Goal: Transaction & Acquisition: Purchase product/service

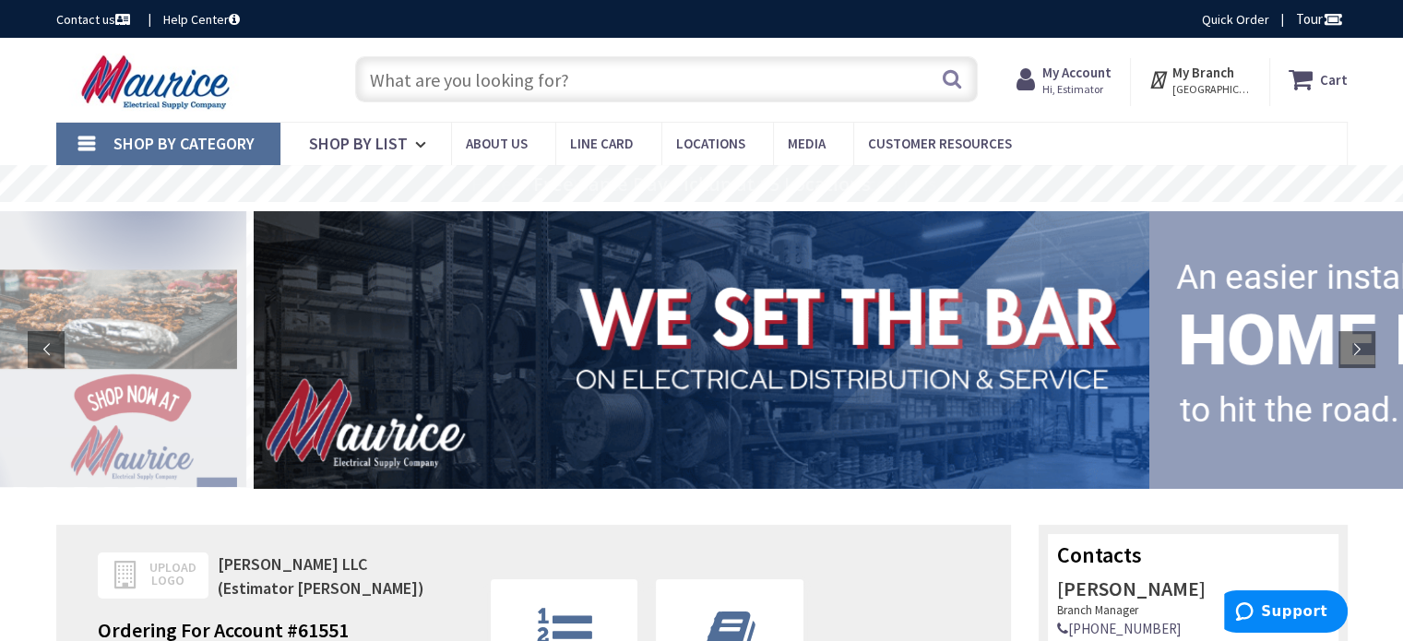
click at [586, 76] on input "text" at bounding box center [666, 79] width 622 height 46
click at [491, 74] on input "text" at bounding box center [666, 79] width 622 height 46
paste input "Conduit - EMT 10' Lengths"
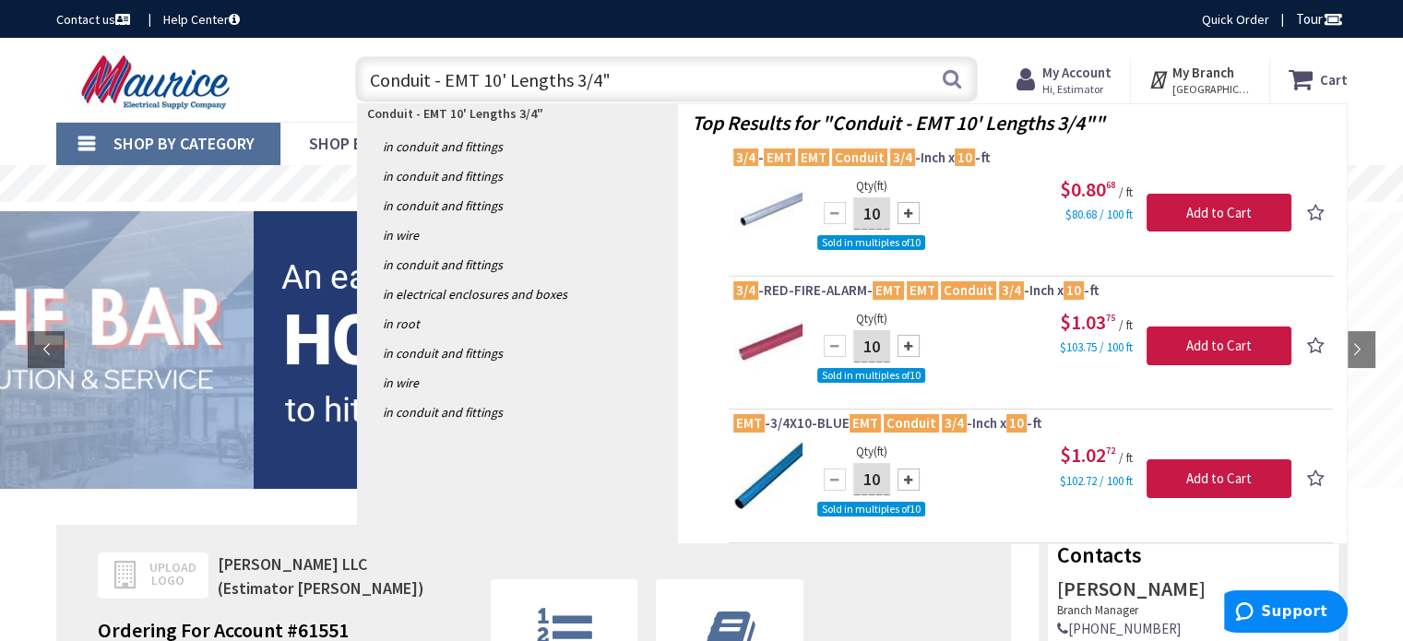
drag, startPoint x: 601, startPoint y: 82, endPoint x: 214, endPoint y: 61, distance: 387.9
click at [214, 61] on div "Toggle Nav Conduit - EMT 10' Lengths 3/4" Conduit - EMT 10' Lengths 3/4" Search…" at bounding box center [701, 80] width 1319 height 62
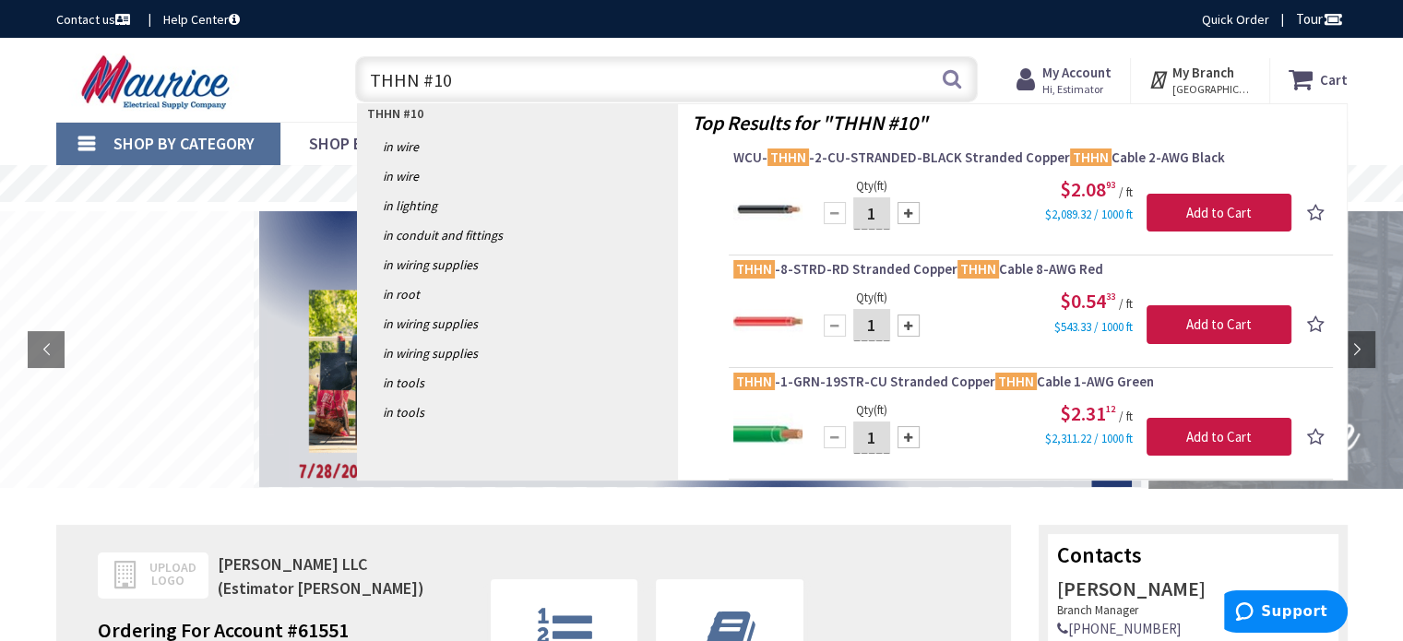
drag, startPoint x: 520, startPoint y: 80, endPoint x: 349, endPoint y: 77, distance: 170.6
click at [349, 77] on div "THHN #10 THHN #10 Search" at bounding box center [662, 78] width 632 height 59
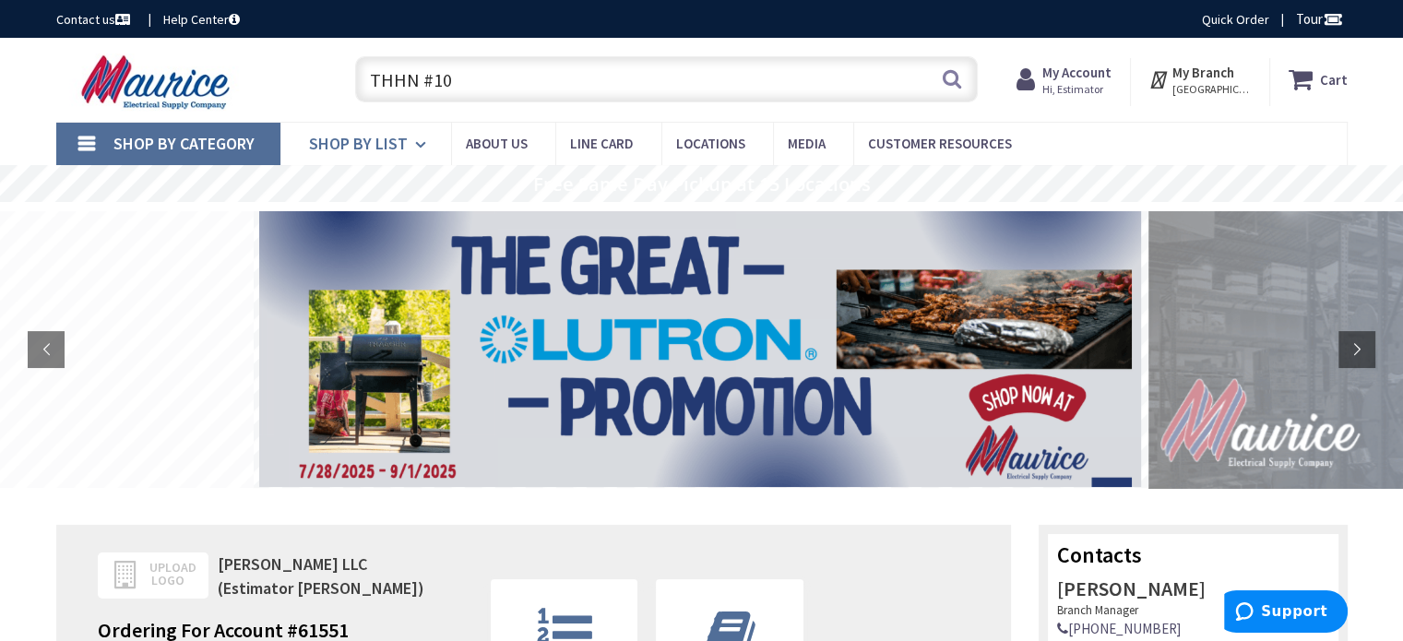
paste input "Coupling - EMT Set Screw Steel"
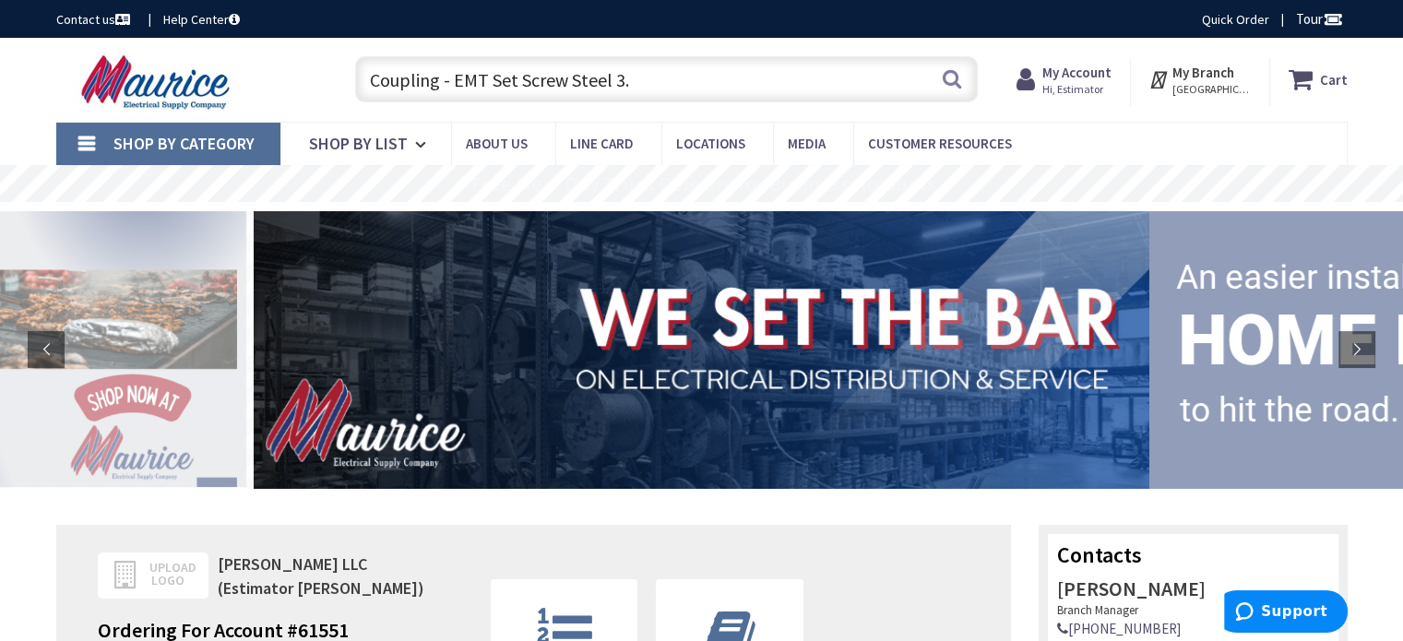
click at [669, 72] on input "Coupling - EMT Set Screw Steel 3." at bounding box center [666, 79] width 622 height 46
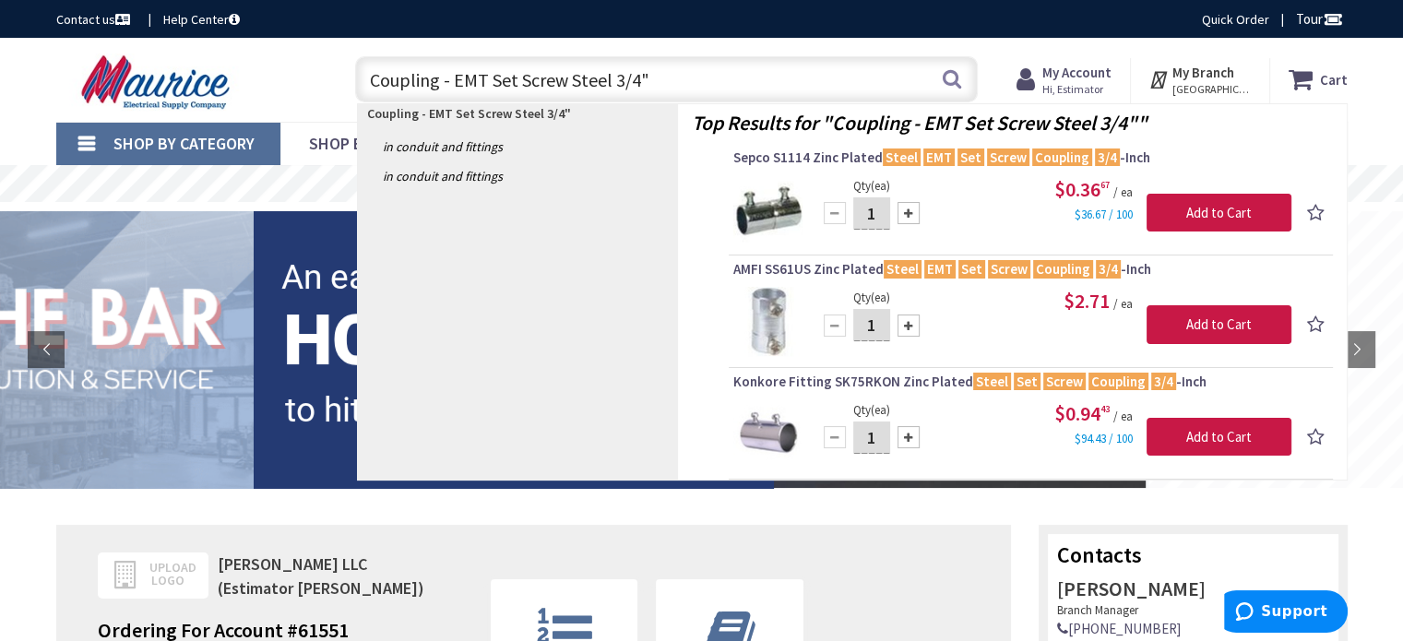
drag, startPoint x: 435, startPoint y: 80, endPoint x: 314, endPoint y: 85, distance: 121.8
click at [314, 85] on div "Toggle Nav Coupling - EMT Set Screw Steel 3/4" Coupling - EMT Set Screw Steel 3…" at bounding box center [701, 80] width 1319 height 62
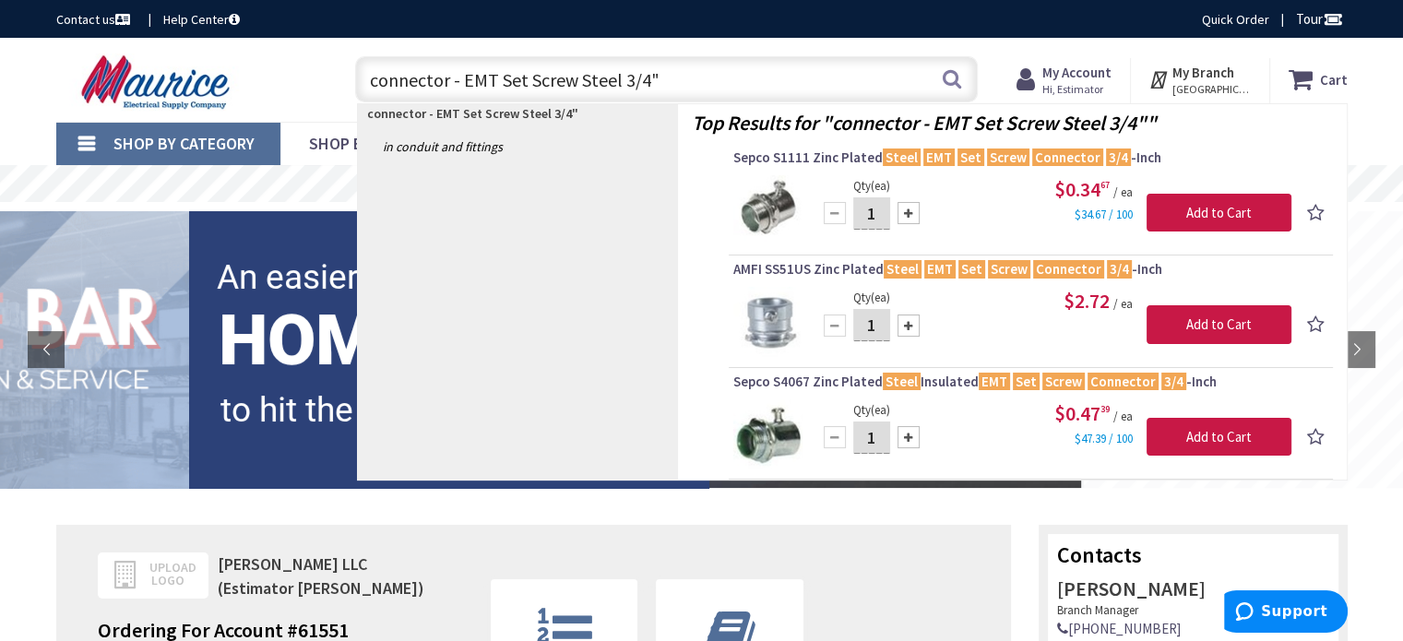
drag, startPoint x: 719, startPoint y: 71, endPoint x: 336, endPoint y: 91, distance: 384.1
click at [336, 91] on div "connector - EMT Set Screw Steel 3/4" connector - EMT Set Screw Steel 3/4" Search" at bounding box center [661, 78] width 659 height 59
paste input "Wire THHN / T90 - Copper"
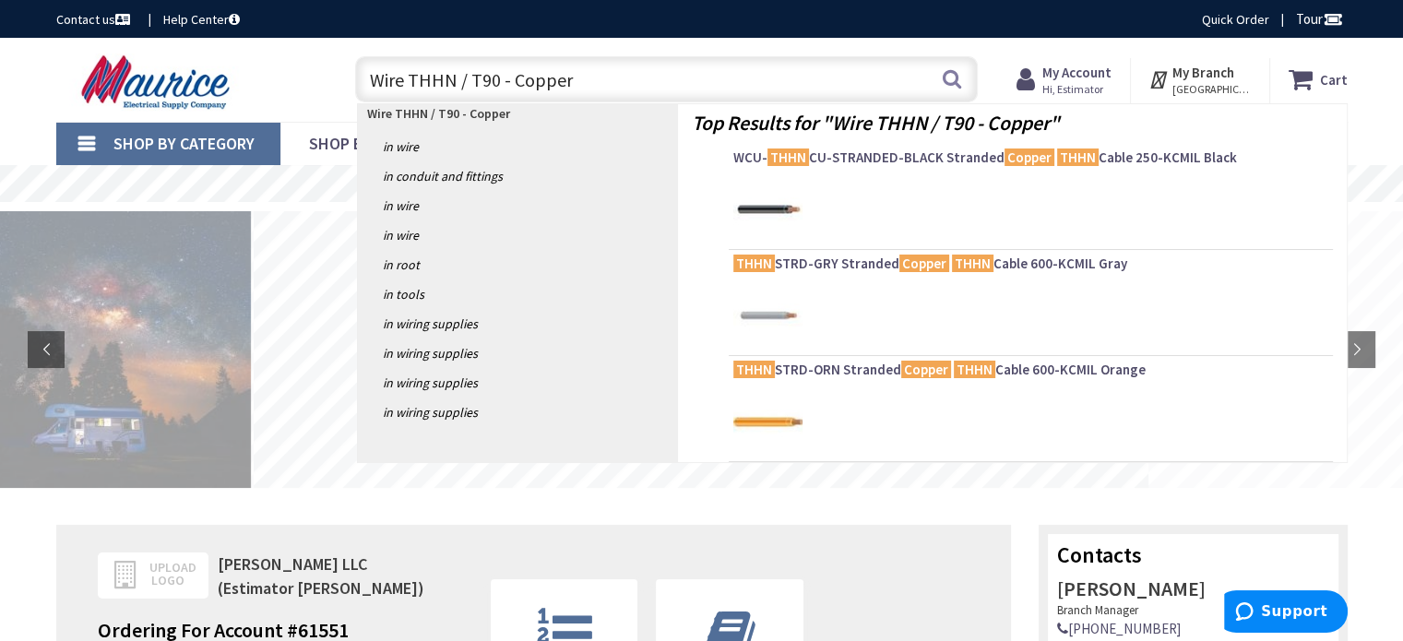
drag, startPoint x: 596, startPoint y: 85, endPoint x: 314, endPoint y: 87, distance: 282.2
click at [314, 87] on div "Toggle Nav Wire THHN / T90 - Copper Wire THHN / T90 - Copper Search Cart My Car…" at bounding box center [701, 80] width 1319 height 62
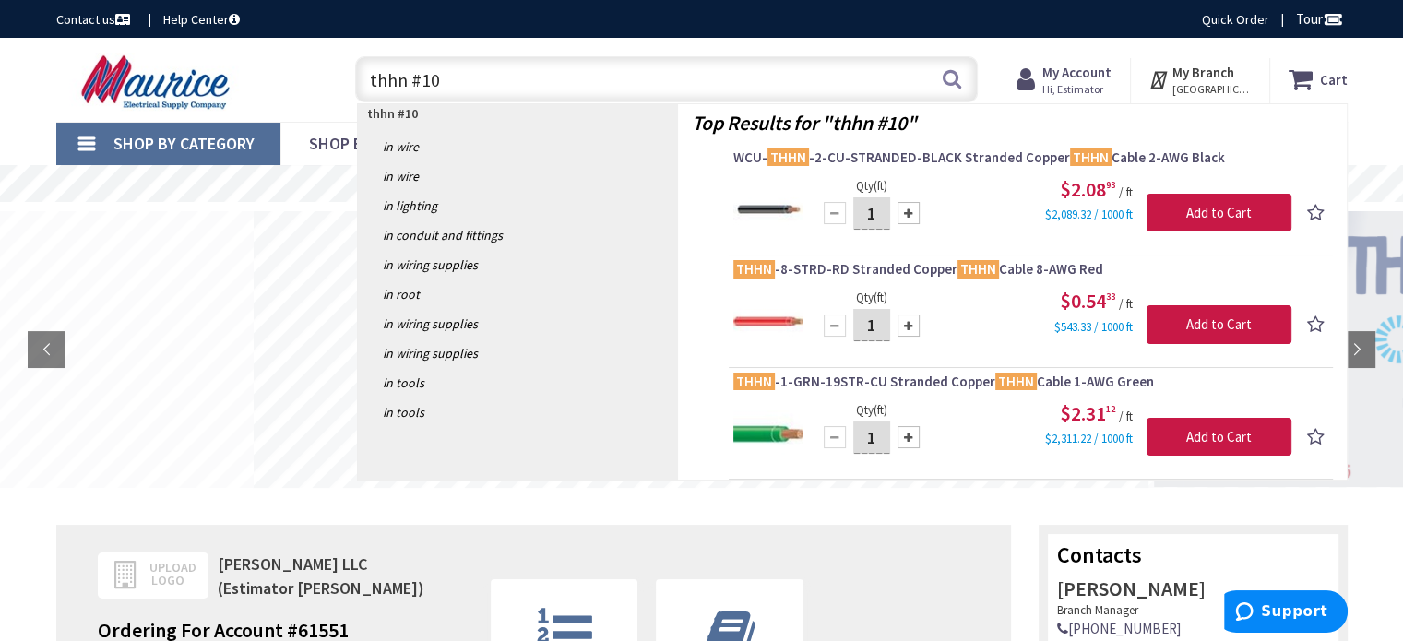
click at [465, 78] on input "thhn #10" at bounding box center [666, 79] width 622 height 46
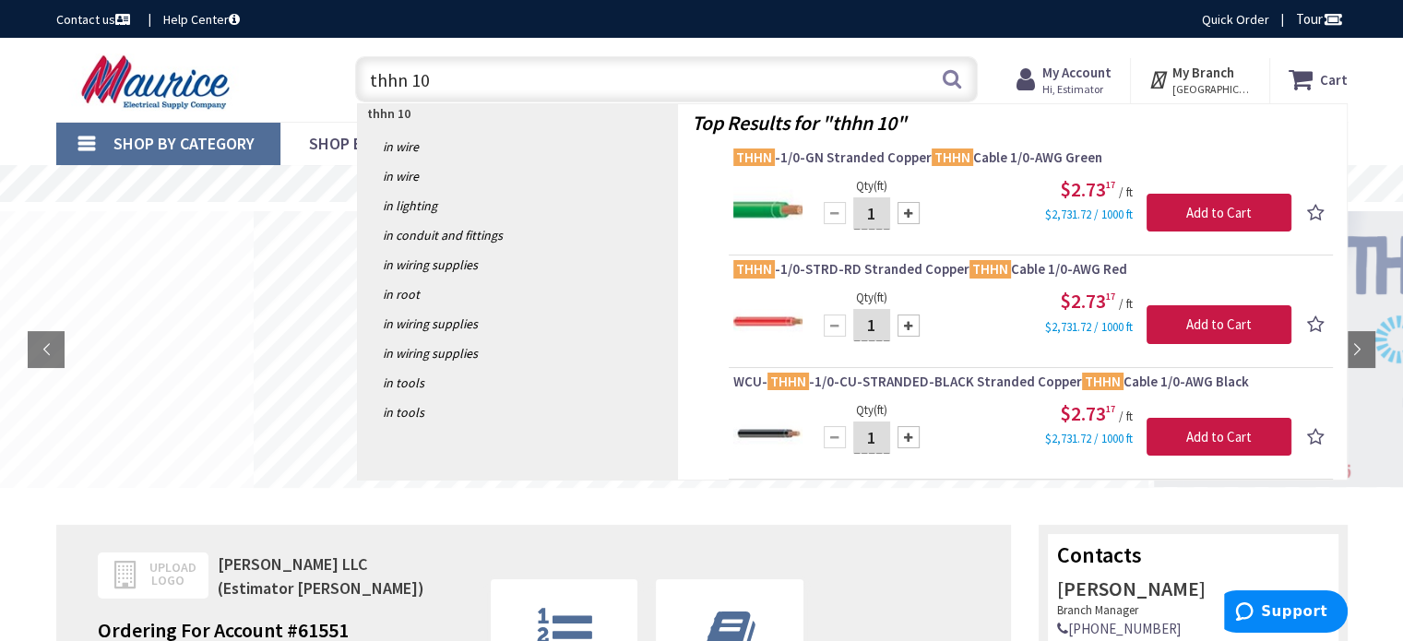
drag, startPoint x: 453, startPoint y: 81, endPoint x: 409, endPoint y: 77, distance: 43.5
click at [409, 77] on input "thhn 10" at bounding box center [666, 79] width 622 height 46
click at [437, 77] on input "thhn 10" at bounding box center [666, 79] width 622 height 46
drag, startPoint x: 438, startPoint y: 77, endPoint x: 323, endPoint y: 83, distance: 115.4
click at [323, 83] on div "Toggle Nav thhn 10 thhn 10 Search Cart My Cart Close" at bounding box center [701, 80] width 1319 height 62
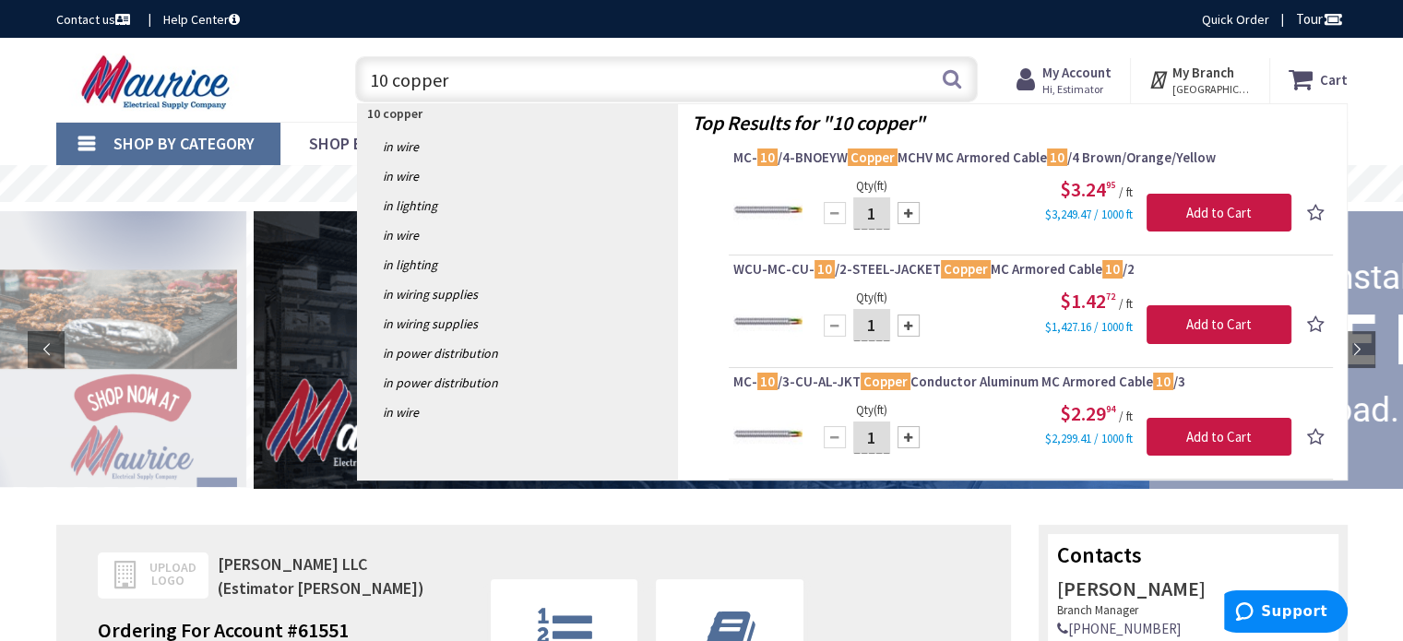
drag, startPoint x: 539, startPoint y: 73, endPoint x: 353, endPoint y: 86, distance: 186.7
click at [353, 86] on div "10 copper 10 copper Search" at bounding box center [662, 78] width 632 height 59
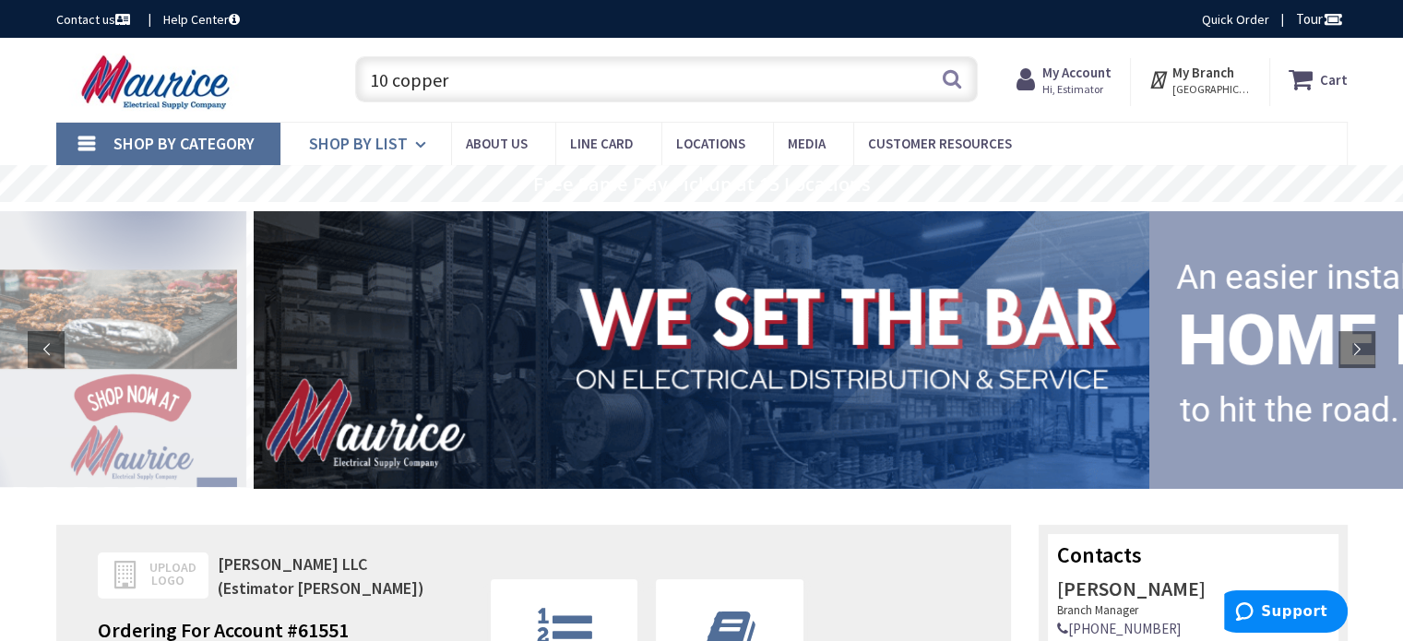
paste input "-Hole Strap - EMT Steel"
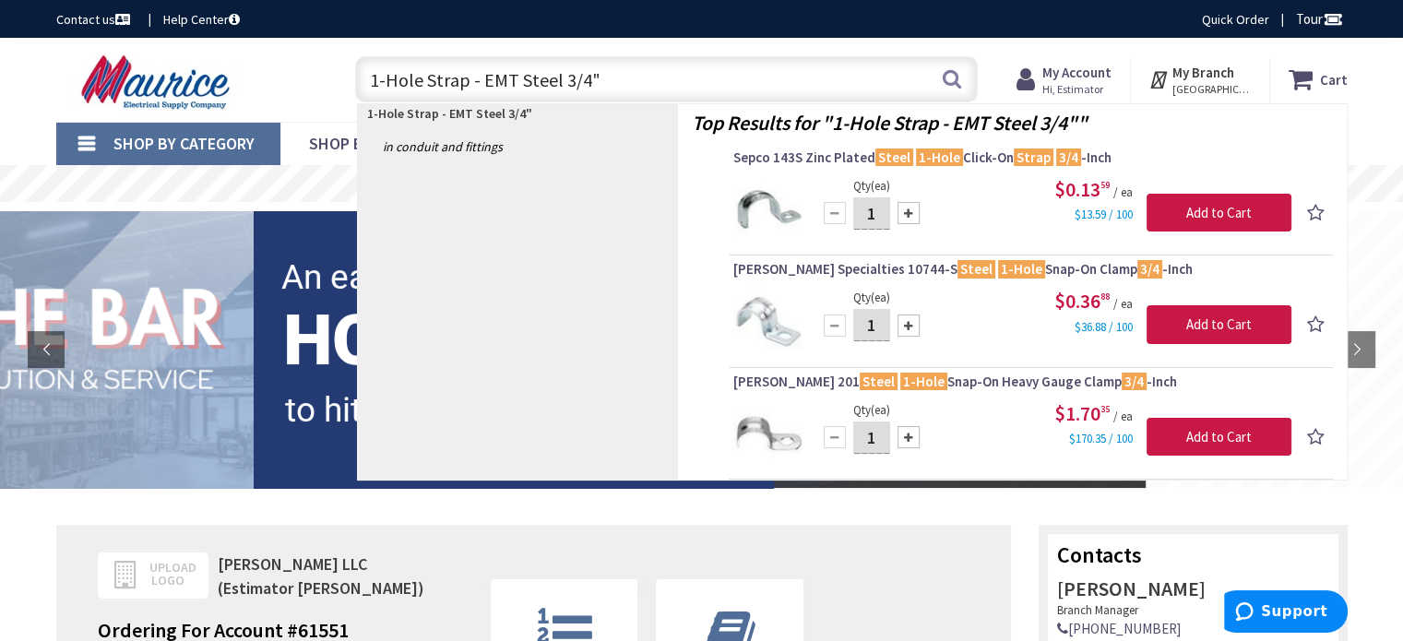
drag, startPoint x: 653, startPoint y: 80, endPoint x: 282, endPoint y: 82, distance: 370.7
click at [284, 82] on div "Toggle Nav 1-Hole Strap - EMT Steel 3/4" 1-Hole Strap - EMT Steel 3/4" Search C…" at bounding box center [701, 80] width 1319 height 62
paste input "Stud (Wedge) Anchor - Plated Steel"
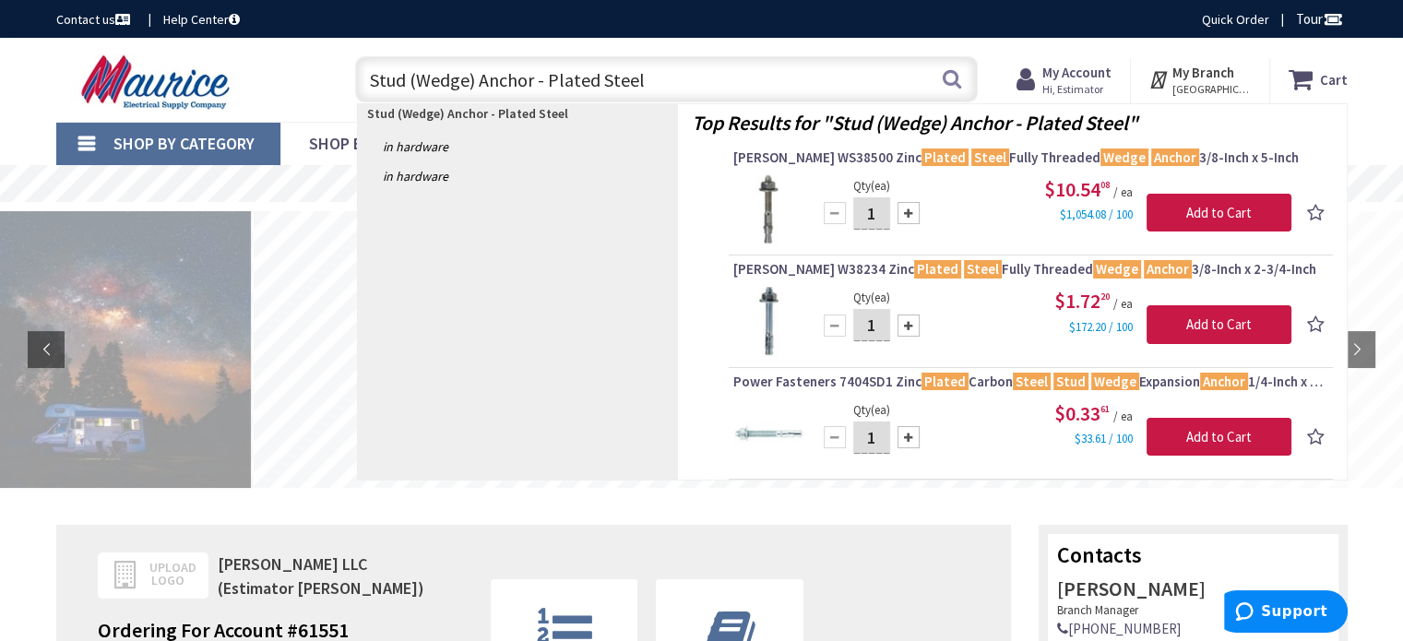
click at [686, 79] on input "Stud (Wedge) Anchor - Plated Steel" at bounding box center [666, 79] width 622 height 46
paste input "1/4-20 x 1-3/4""
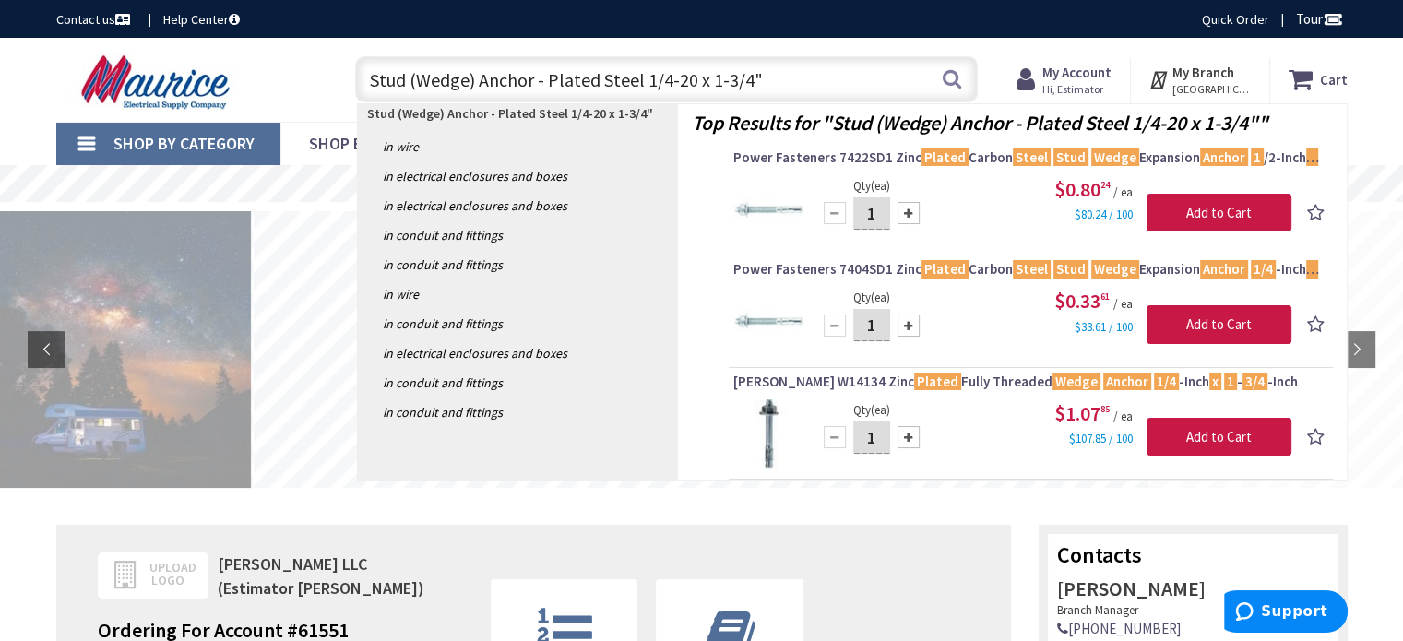
click at [726, 81] on input "Stud (Wedge) Anchor - Plated Steel 1/4-20 x 1-3/4"" at bounding box center [666, 79] width 622 height 46
paste input "afety Switch Heavy Duty Non-Fusible 600V 3 Pole - NEMA 1"
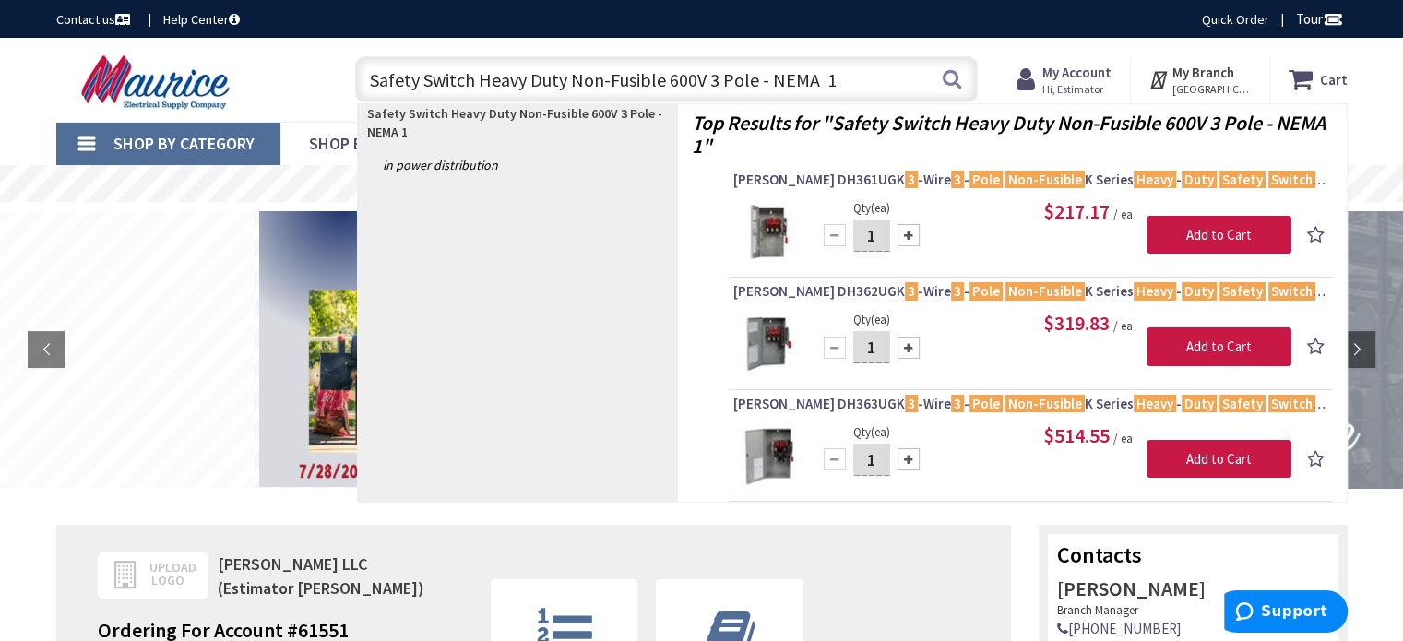
click at [936, 75] on input "Safety Switch Heavy Duty Non-Fusible 600V 3 Pole - NEMA 1" at bounding box center [666, 79] width 622 height 46
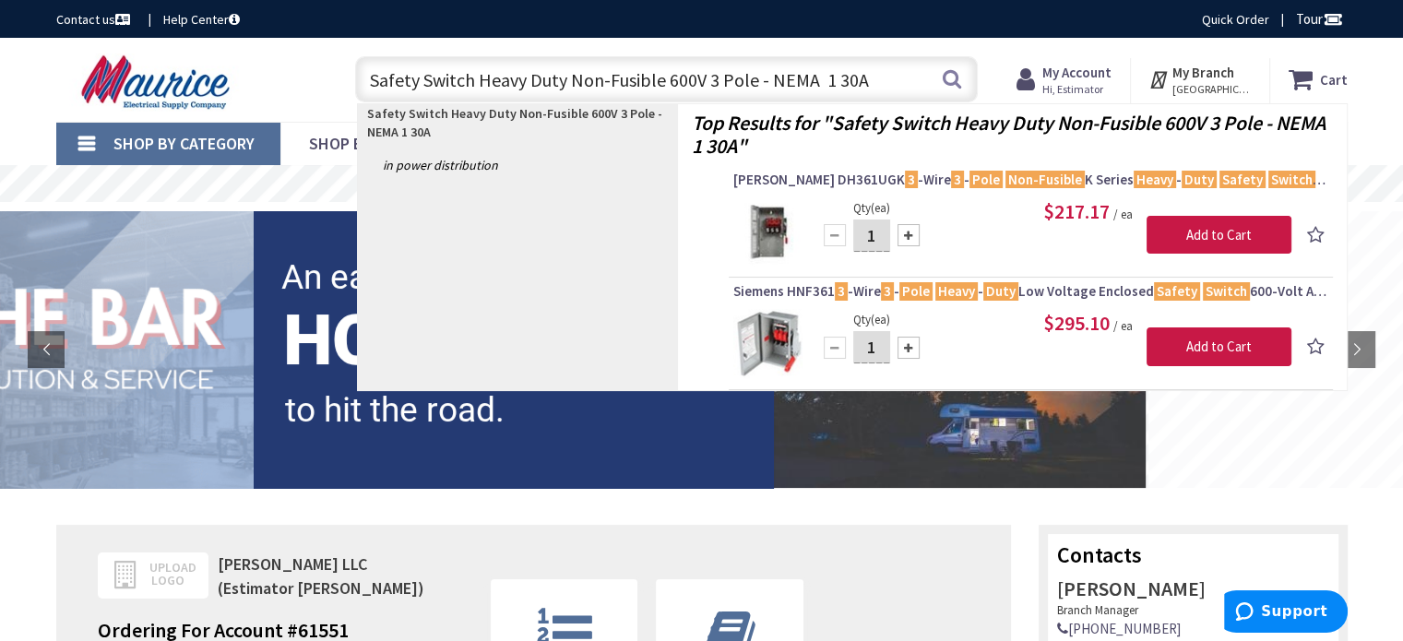
drag, startPoint x: 882, startPoint y: 77, endPoint x: 349, endPoint y: 77, distance: 532.1
click at [349, 77] on div "Safety Switch Heavy Duty Non-Fusible 600V 3 Pole - NEMA 1 30A Safety Switch Hea…" at bounding box center [662, 78] width 632 height 59
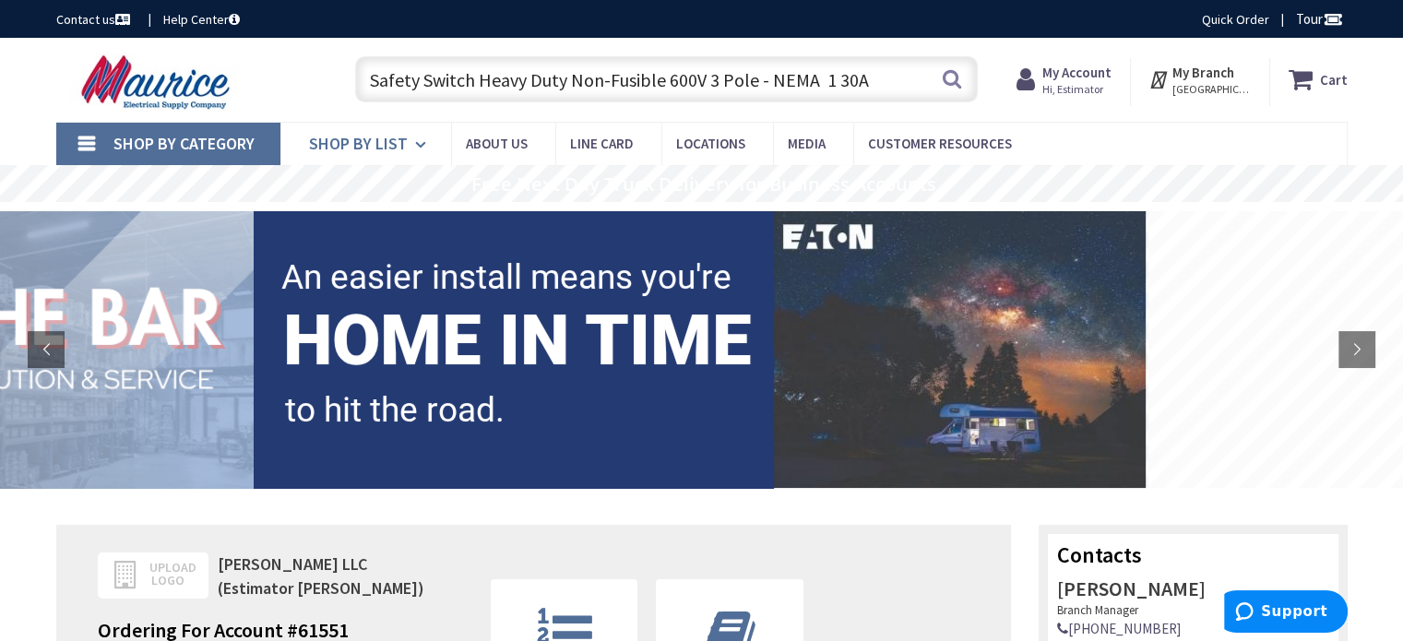
paste input "Conduit - EMT 10' Lengths"
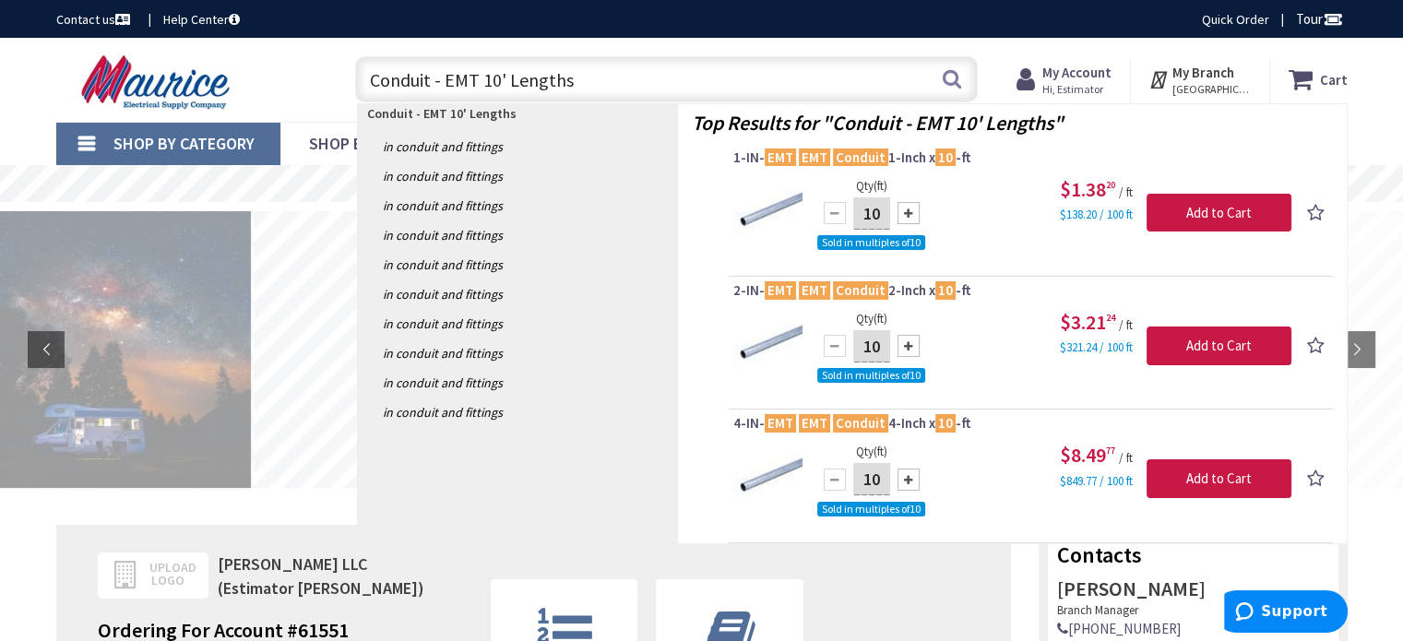
click at [590, 93] on input "Conduit - EMT 10' Lengths" at bounding box center [666, 79] width 622 height 46
paste input "3""
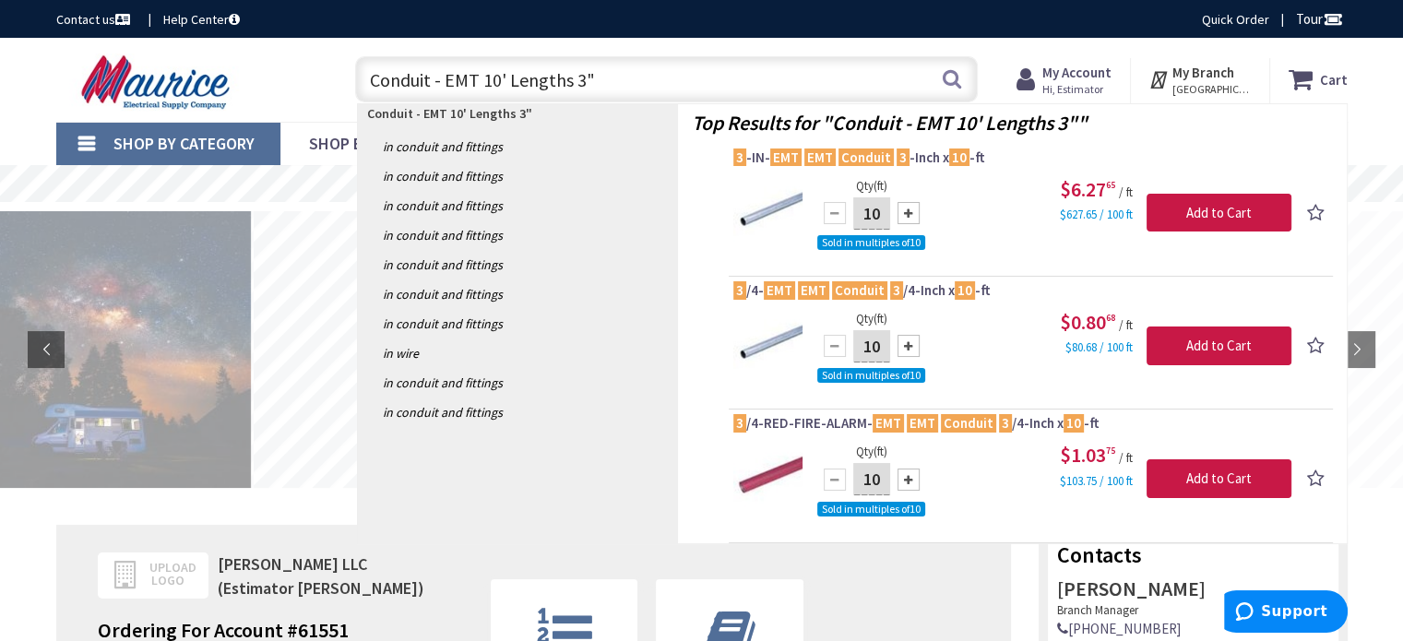
drag, startPoint x: 648, startPoint y: 91, endPoint x: 276, endPoint y: 92, distance: 372.5
click at [276, 92] on div "Toggle Nav Conduit - EMT 10' Lengths 3" Conduit - EMT 10' Lengths 3" Search Car…" at bounding box center [701, 80] width 1319 height 62
paste input "Elbow 90 Degree - EMT"
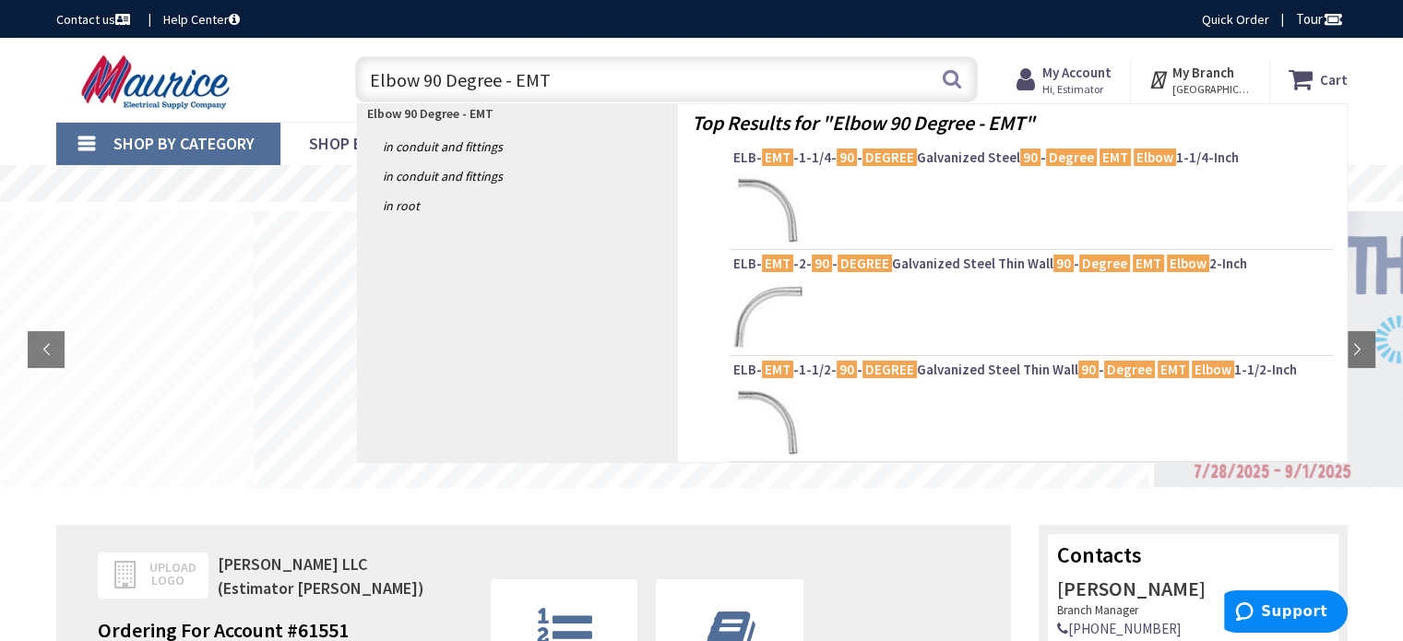
click at [568, 77] on input "Elbow 90 Degree - EMT" at bounding box center [666, 79] width 622 height 46
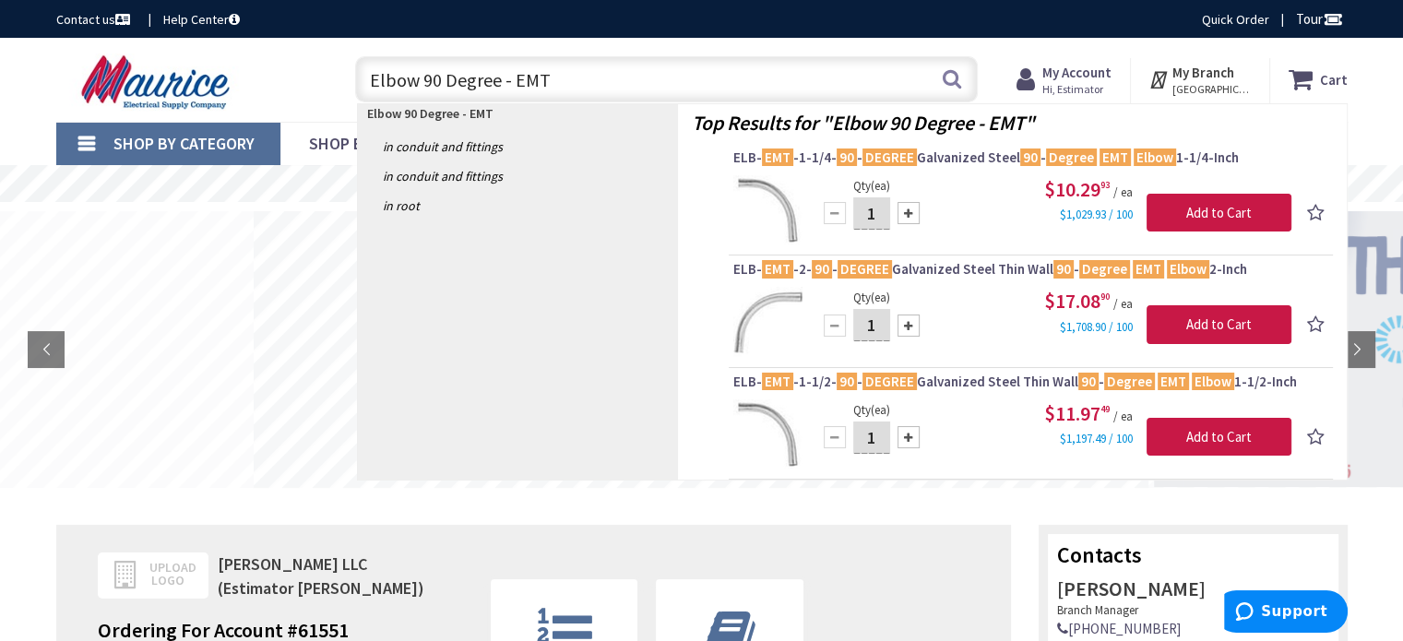
paste input "3""
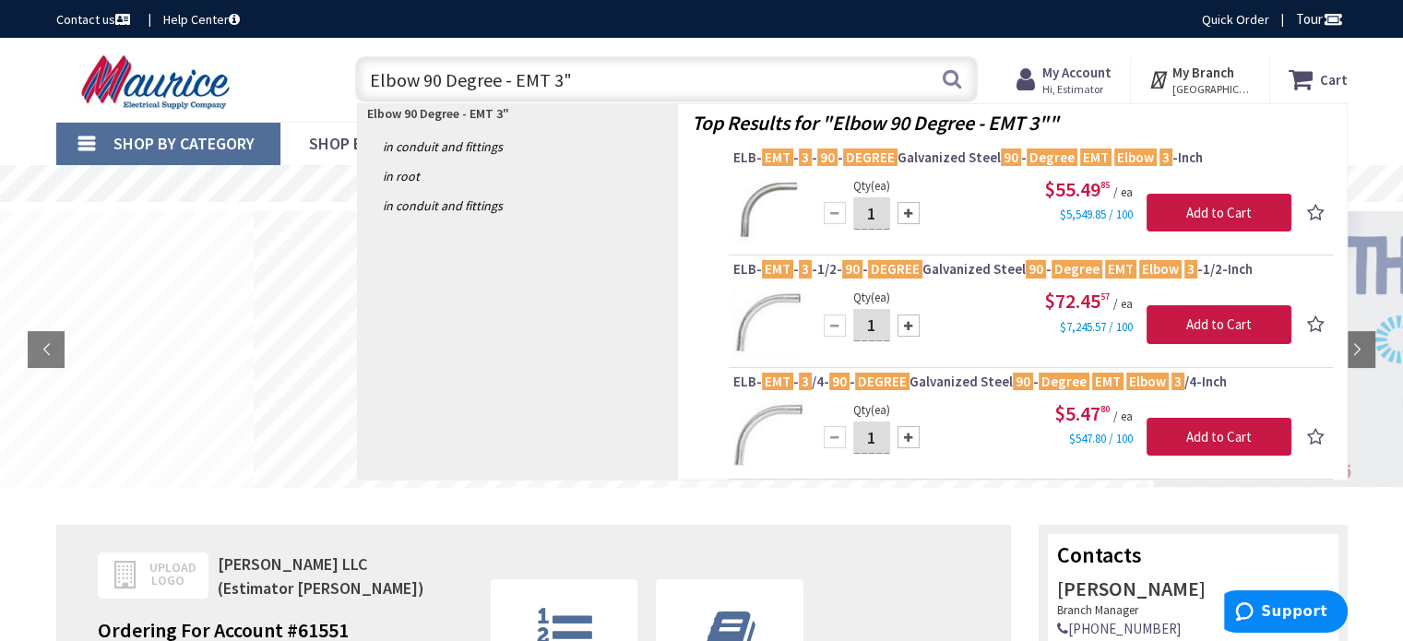
drag, startPoint x: 542, startPoint y: 79, endPoint x: 302, endPoint y: 102, distance: 240.9
click at [302, 102] on div "Toggle Nav Elbow 90 Degree - EMT 3" Elbow 90 Degree - EMT 3" Search Cart My Car…" at bounding box center [701, 80] width 1319 height 62
paste input "Coupling - EMT Set Screw Steel"
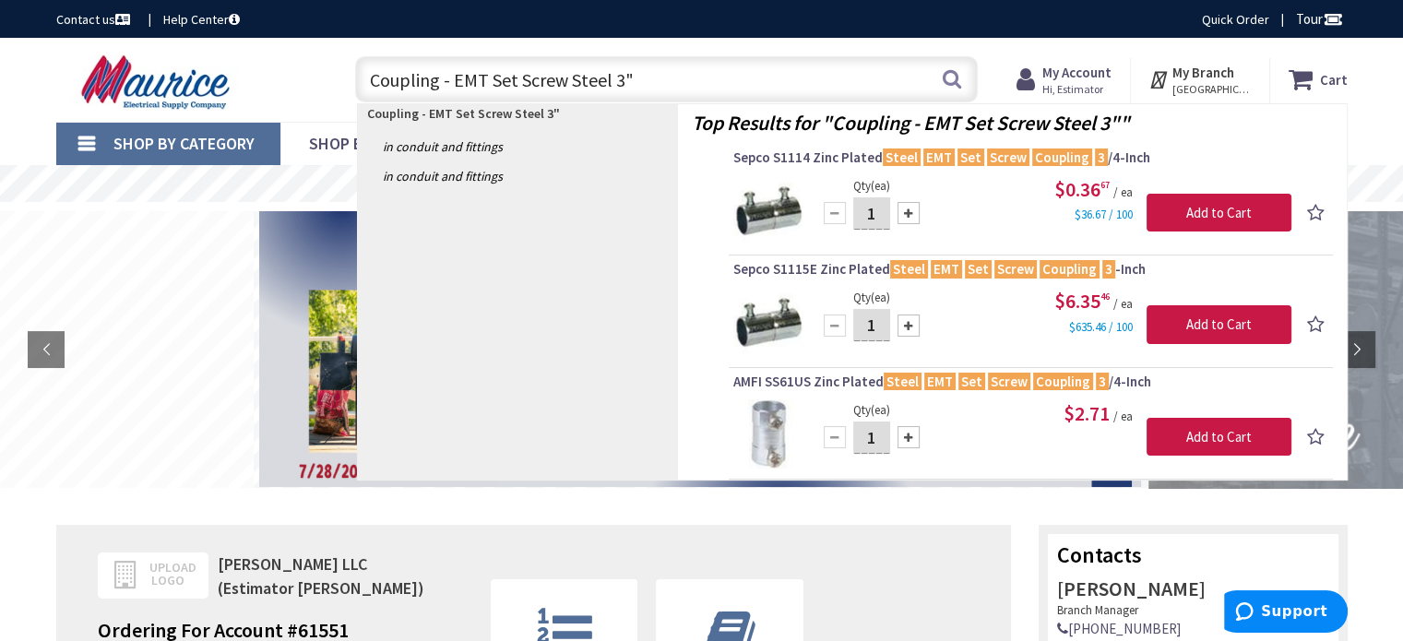
click at [607, 81] on input "Coupling - EMT Set Screw Steel 3"" at bounding box center [666, 79] width 622 height 46
drag, startPoint x: 606, startPoint y: 81, endPoint x: 365, endPoint y: 85, distance: 240.7
click at [365, 85] on input "Coupling - EMT Set Screw Steel 3"" at bounding box center [666, 79] width 622 height 46
paste input "nnector"
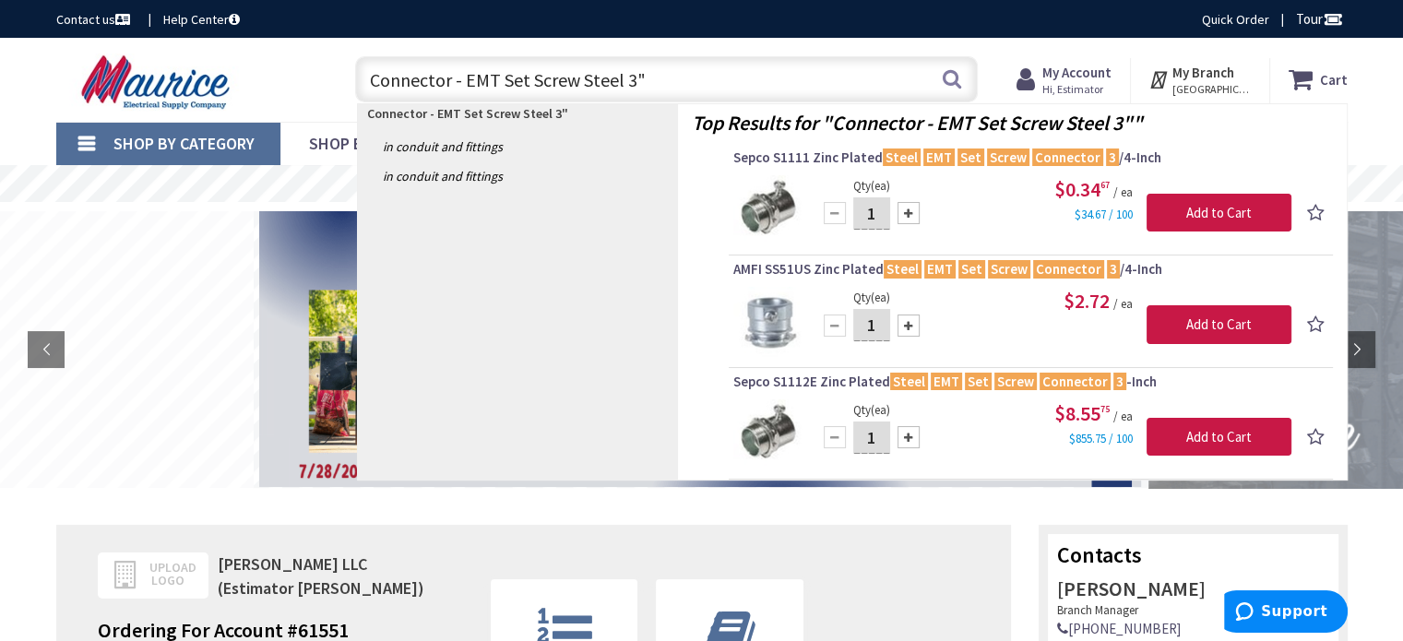
drag, startPoint x: 618, startPoint y: 83, endPoint x: 366, endPoint y: 80, distance: 251.8
click at [367, 80] on input "Connector - EMT Set Screw Steel 3"" at bounding box center [666, 79] width 622 height 46
paste input "Bushing - Plastic 105 Degree"
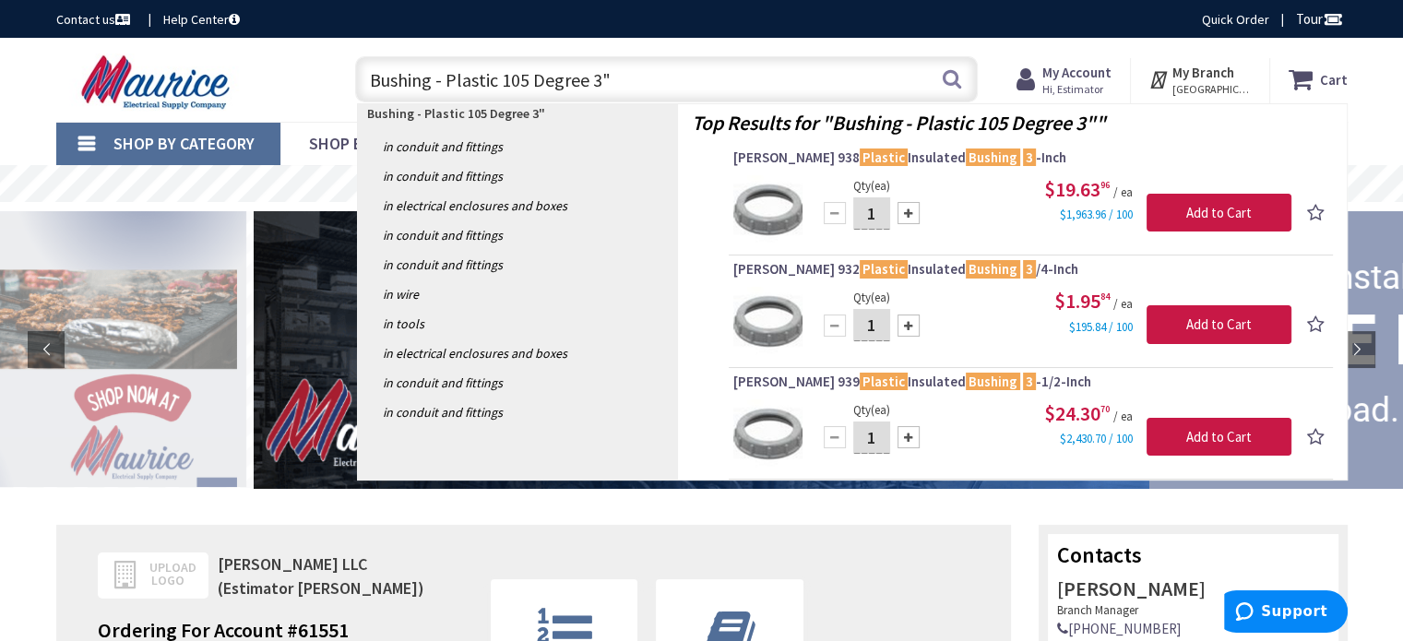
drag, startPoint x: 637, startPoint y: 69, endPoint x: 214, endPoint y: 76, distance: 423.3
click at [214, 76] on div "Toggle Nav Bushing - Plastic 105 Degree 3" Bushing - Plastic 105 Degree 3" Sear…" at bounding box center [701, 80] width 1319 height 62
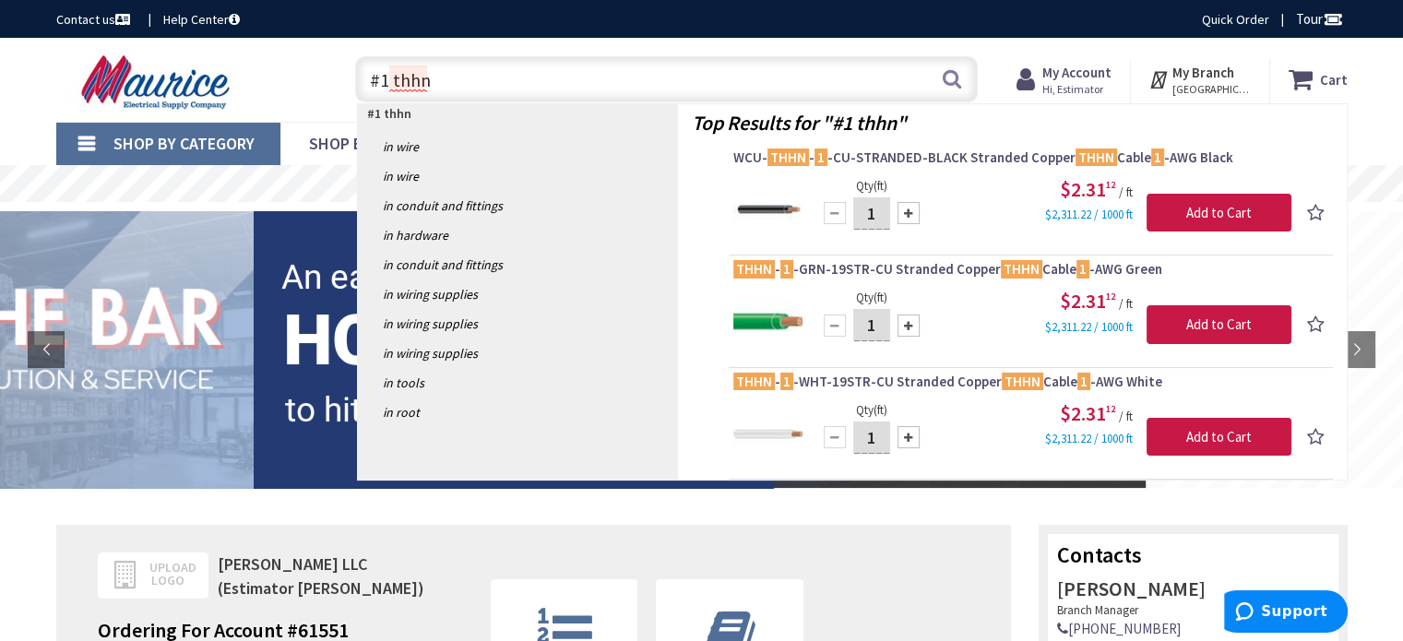
click at [385, 77] on input "#1 thhn" at bounding box center [666, 79] width 622 height 46
drag, startPoint x: 384, startPoint y: 77, endPoint x: 350, endPoint y: 80, distance: 33.3
click at [350, 80] on div "#1 thhn #1 thhn Search" at bounding box center [662, 78] width 632 height 59
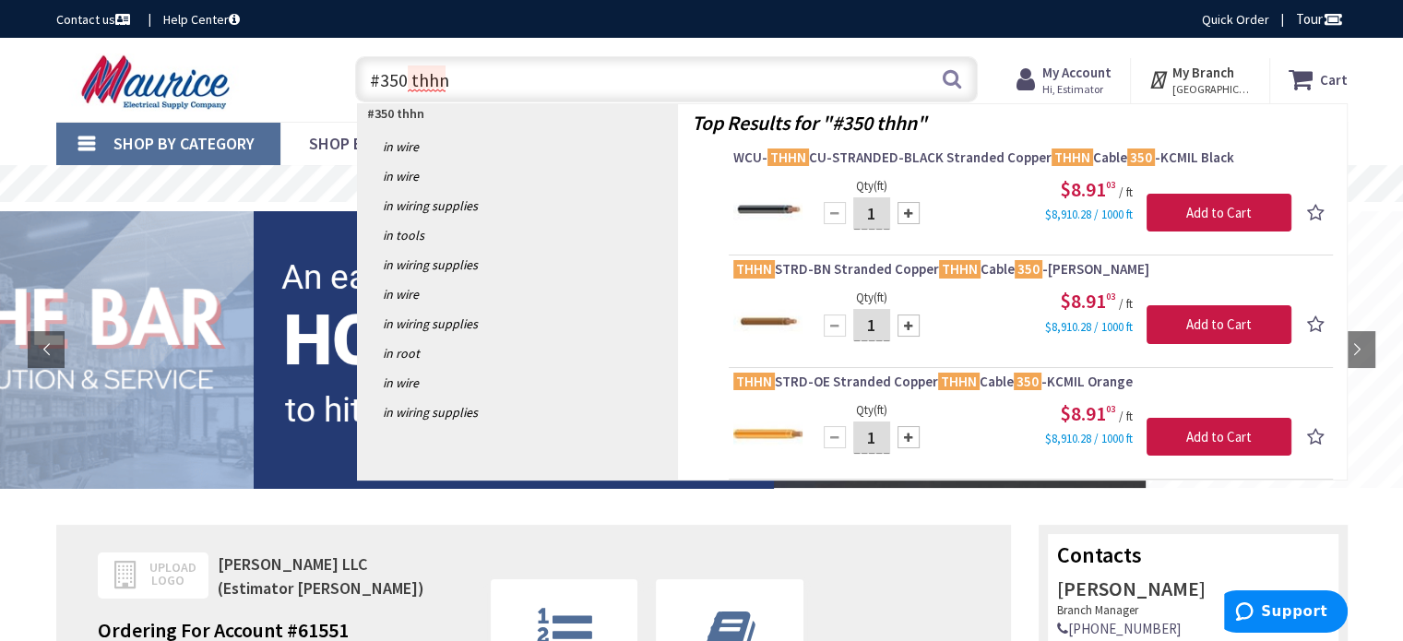
drag, startPoint x: 379, startPoint y: 87, endPoint x: 319, endPoint y: 87, distance: 59.9
click at [319, 87] on div "Toggle Nav #350 thhn #350 thhn Search Cart My Cart Close" at bounding box center [701, 80] width 1319 height 62
paste input "1-Hole Strap - RMC / EMT Steel"
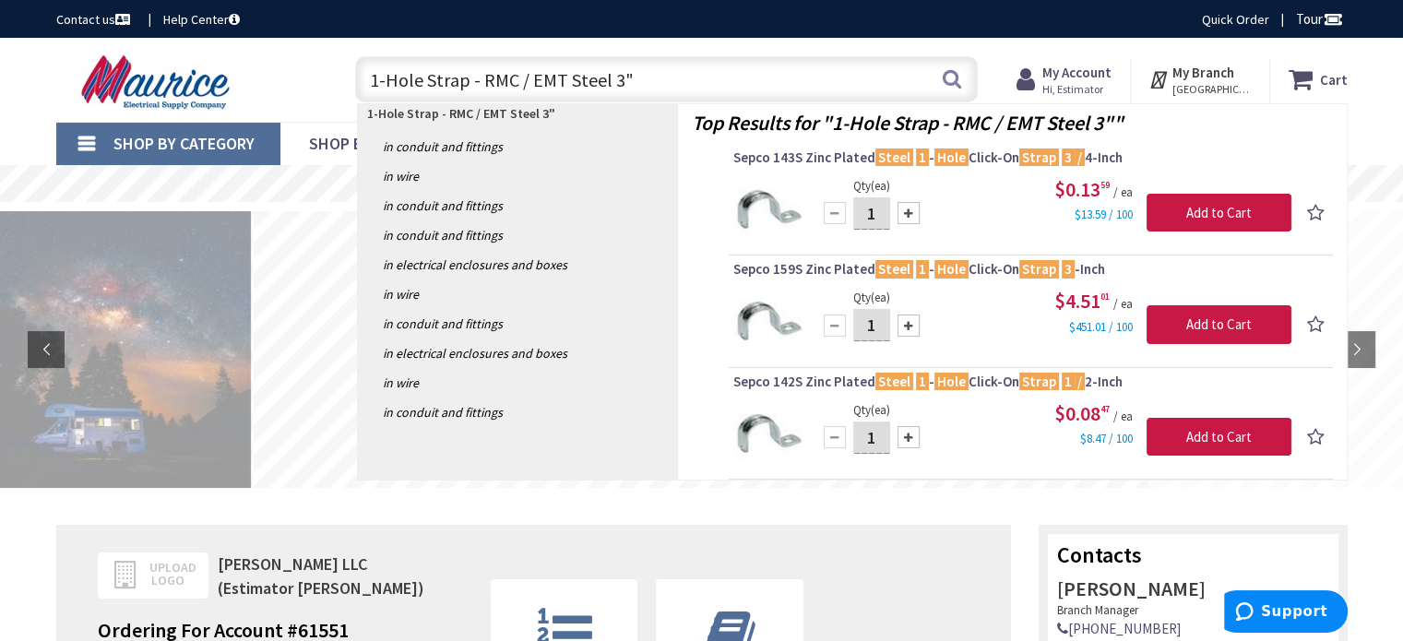
type input "1-Hole Strap - RMC / EMT Steel 3""
